Goal: Go to known website: Access a specific website the user already knows

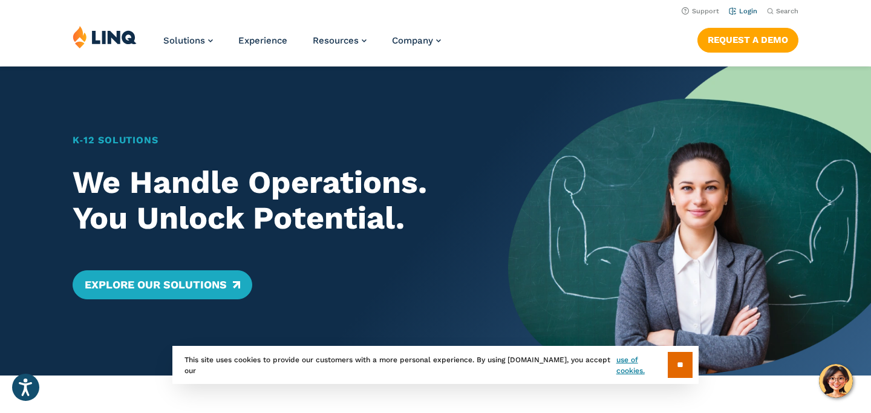
click at [744, 11] on link "Login" at bounding box center [743, 11] width 28 height 8
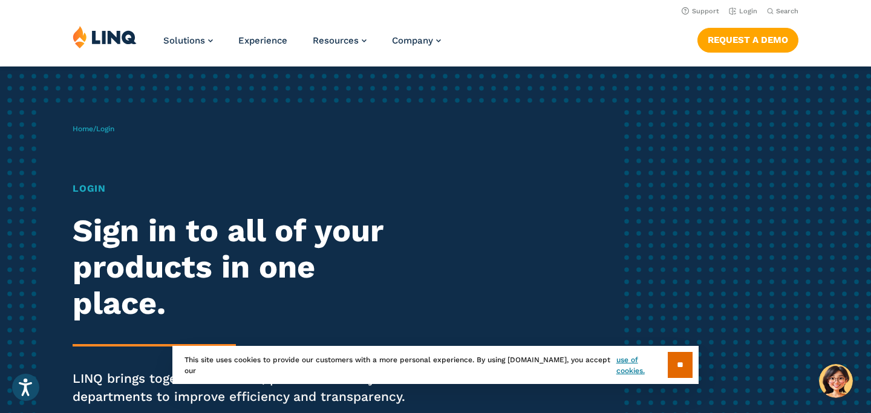
click at [94, 189] on h1 "Login" at bounding box center [241, 188] width 336 height 15
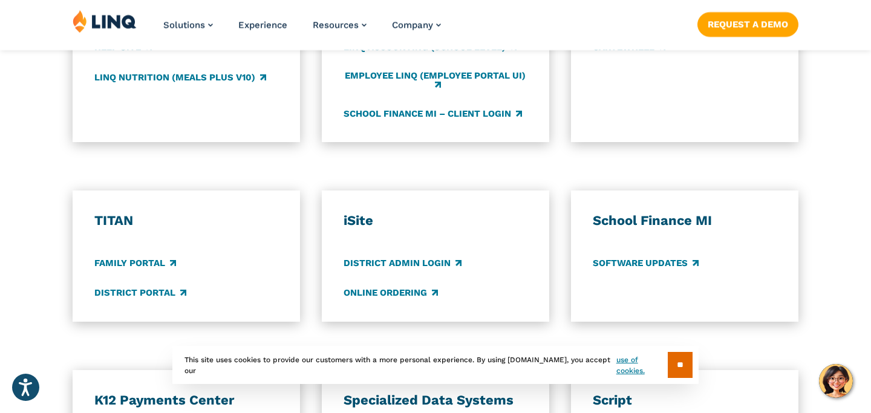
scroll to position [822, 0]
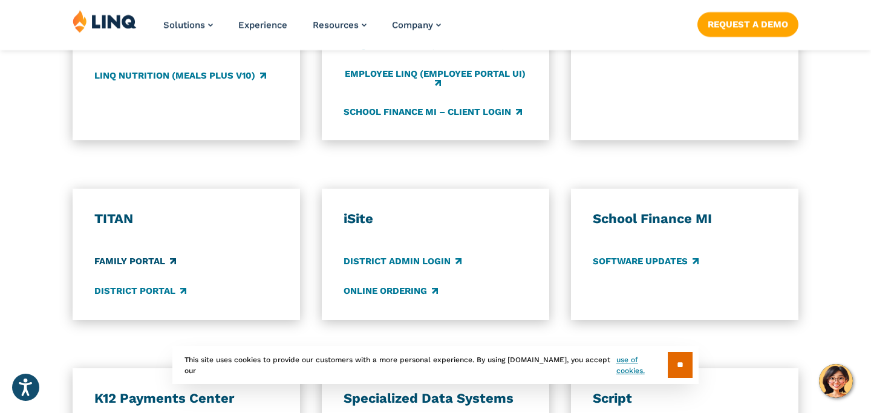
click at [141, 261] on link "Family Portal" at bounding box center [135, 261] width 82 height 13
